Goal: Browse casually: Explore the website without a specific task or goal

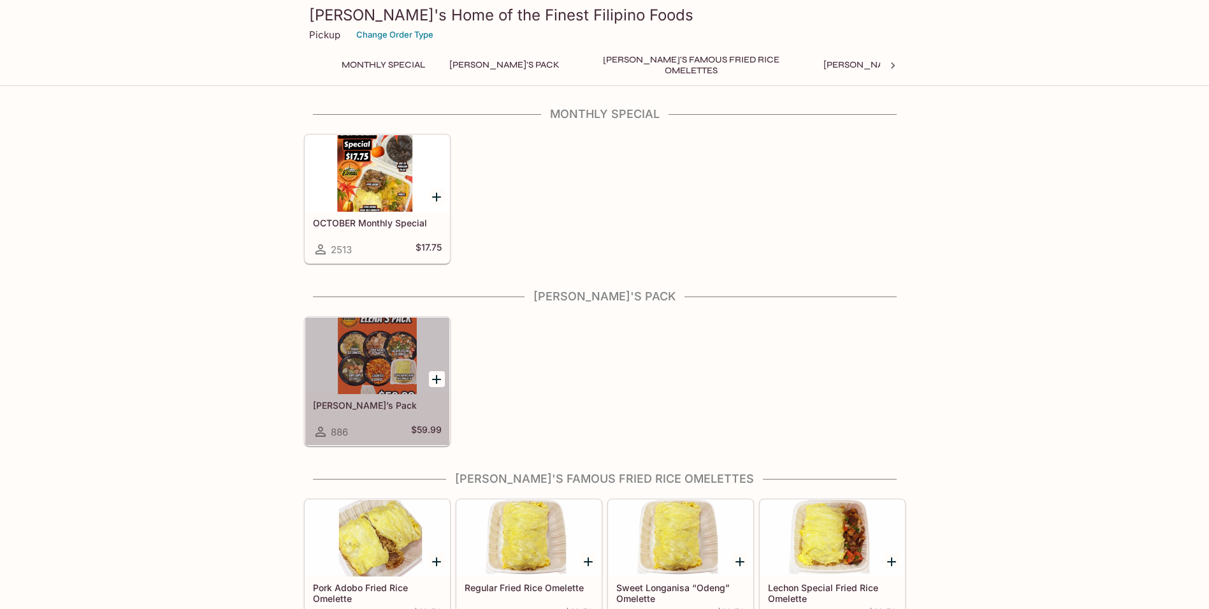
click at [378, 356] on div at bounding box center [377, 355] width 144 height 77
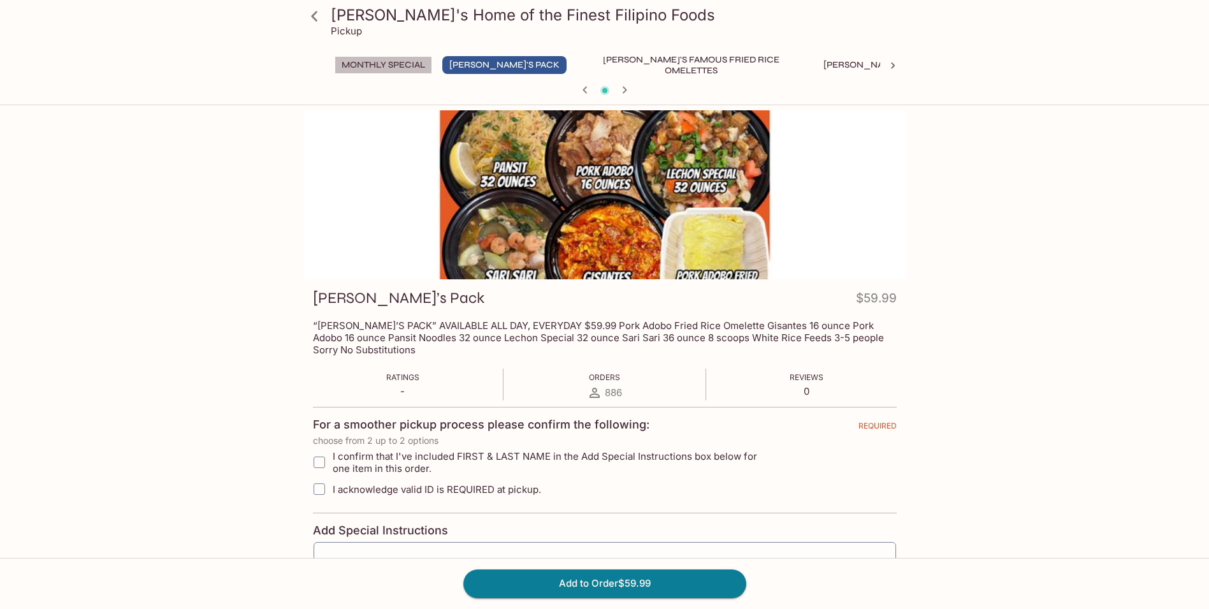
click at [384, 62] on button "Monthly Special" at bounding box center [384, 65] width 98 height 18
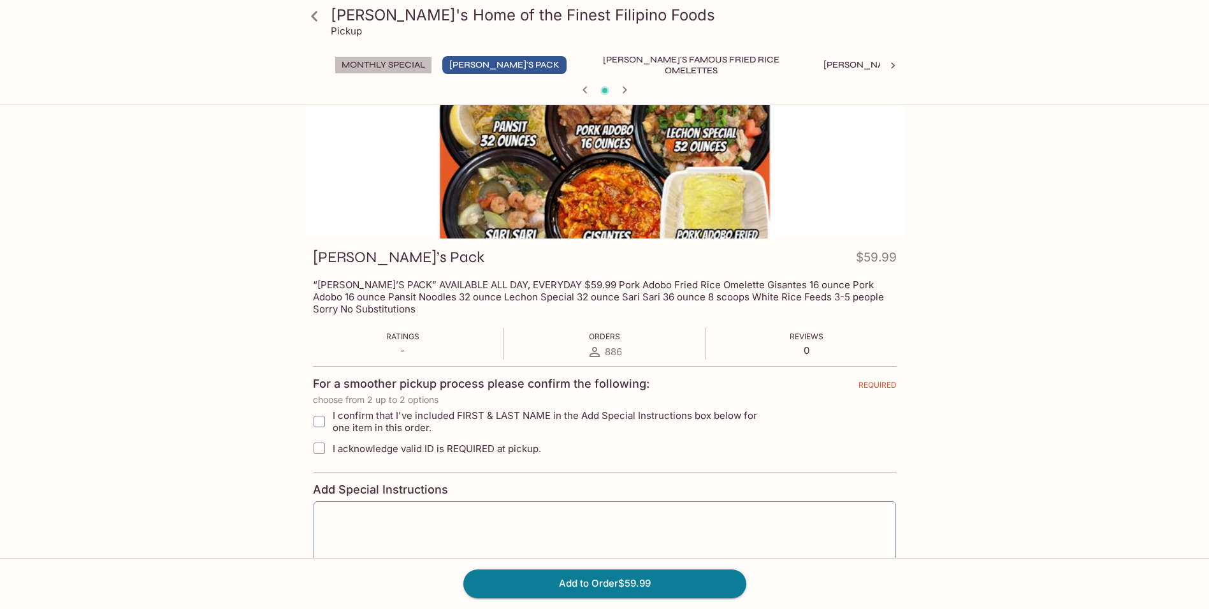
scroll to position [64, 0]
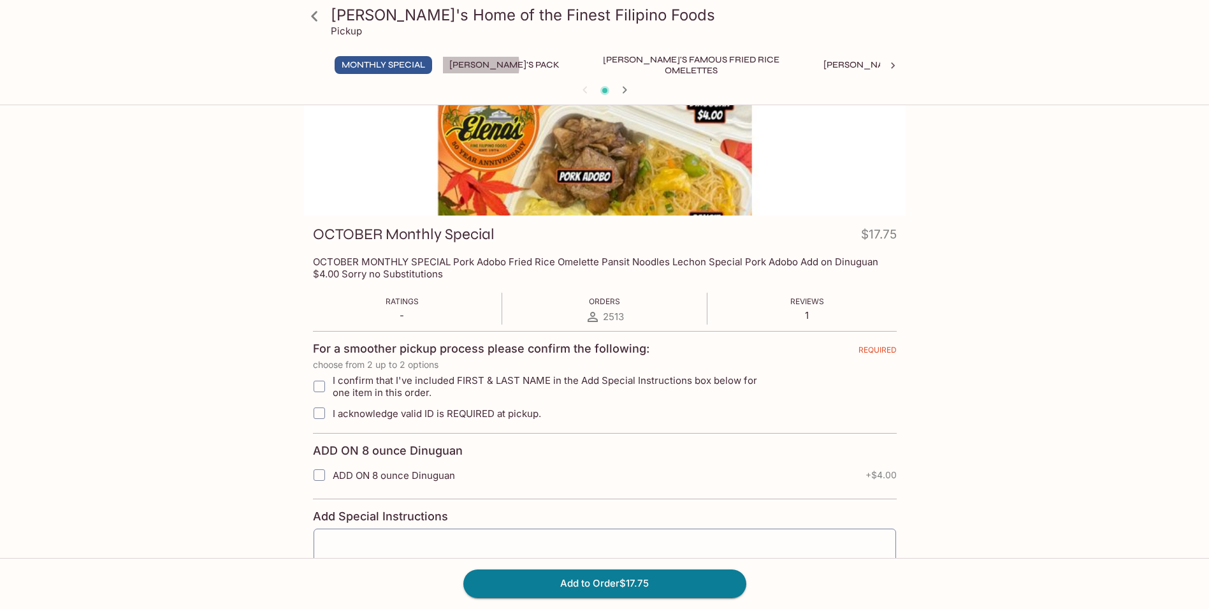
click at [472, 65] on button "[PERSON_NAME]'s Pack" at bounding box center [504, 65] width 124 height 18
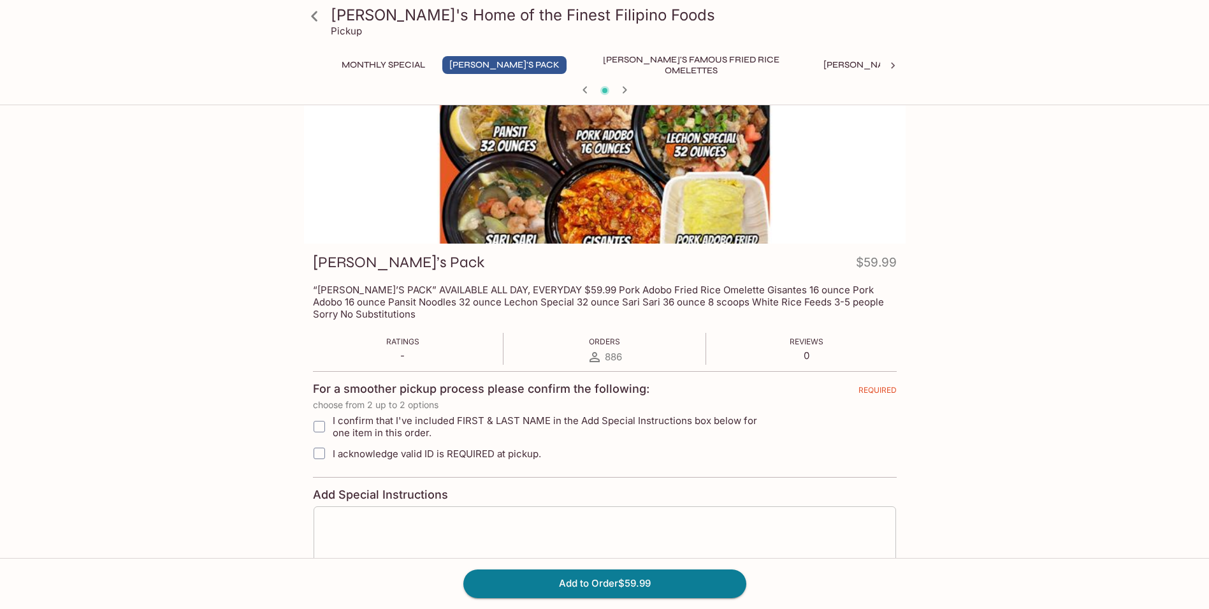
scroll to position [0, 0]
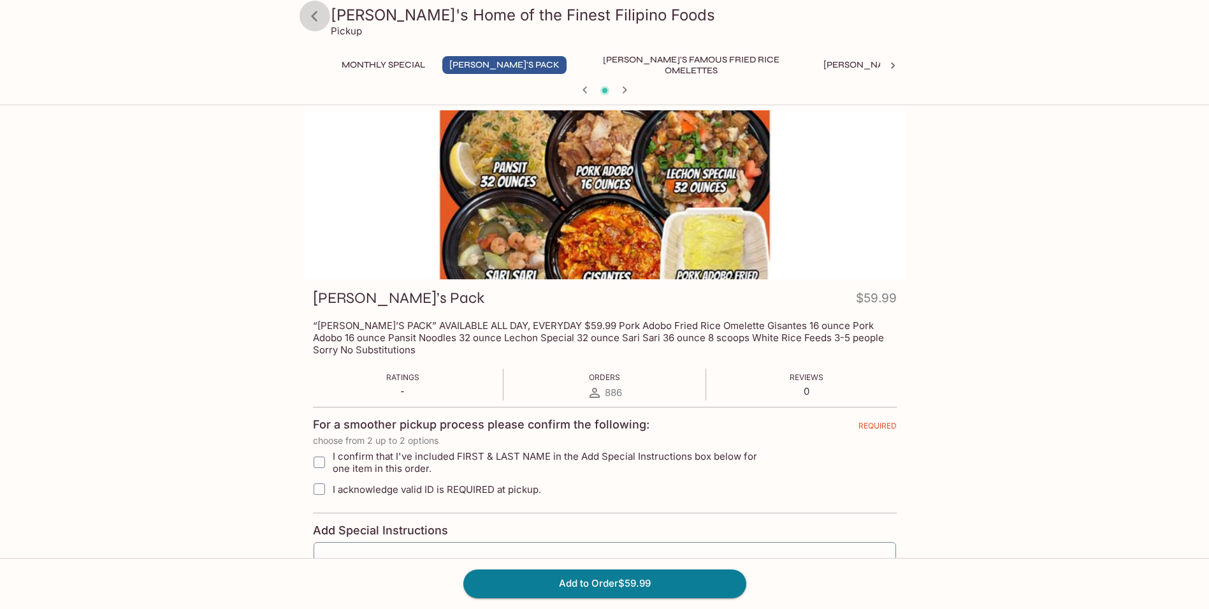
click at [314, 15] on icon at bounding box center [314, 16] width 22 height 22
